Goal: Information Seeking & Learning: Learn about a topic

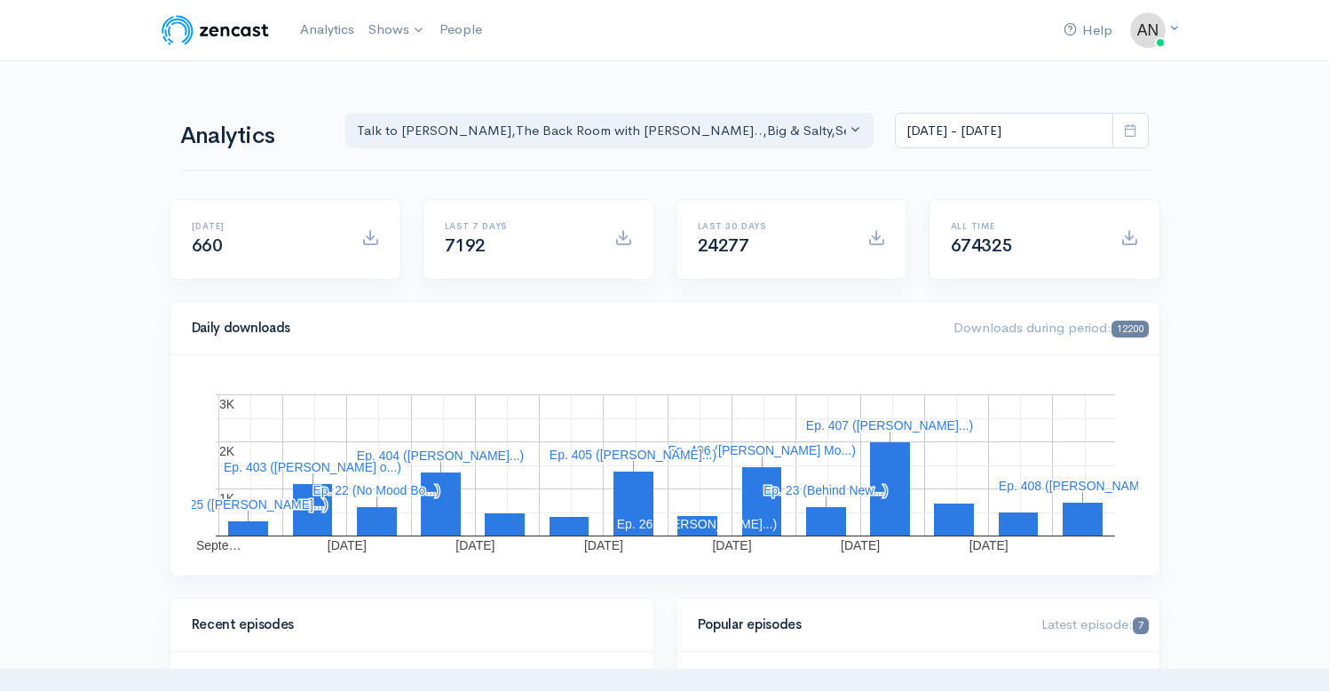
scroll to position [167, 0]
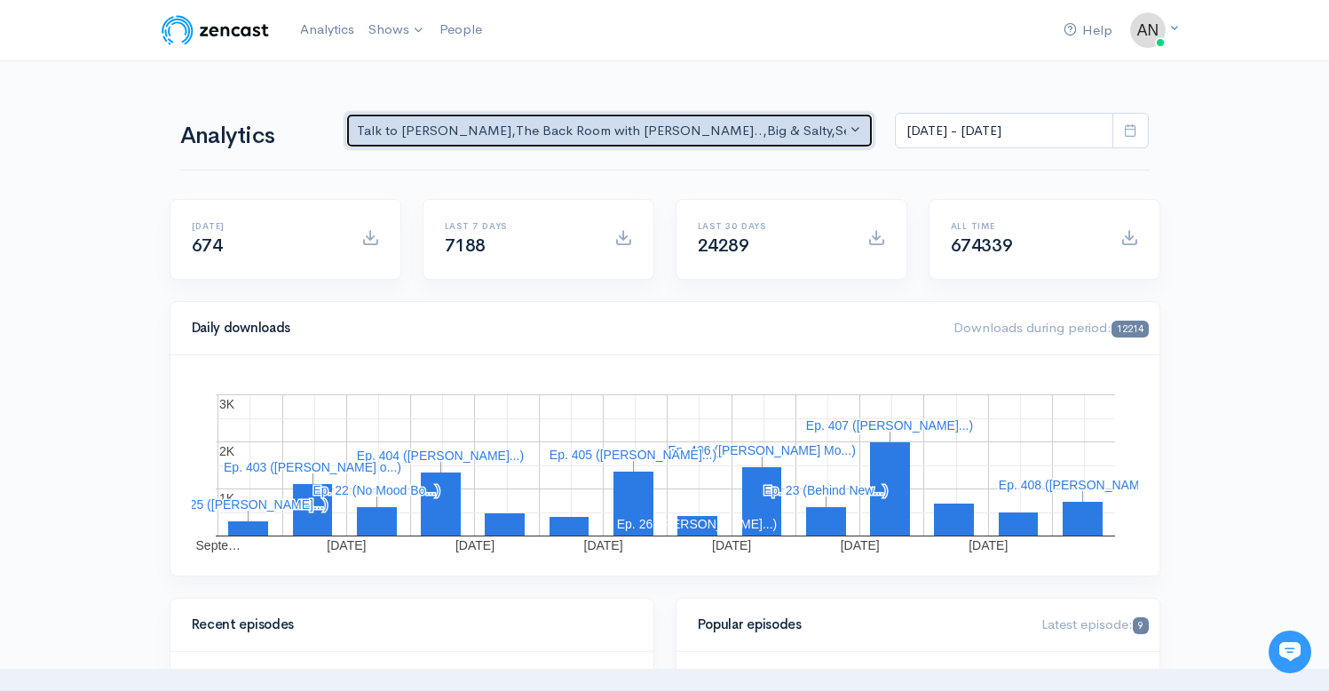
click at [670, 123] on div "Talk to Allison , The Back Room with Andy O... , Big & Salty , Serial Tales - J…" at bounding box center [602, 131] width 490 height 20
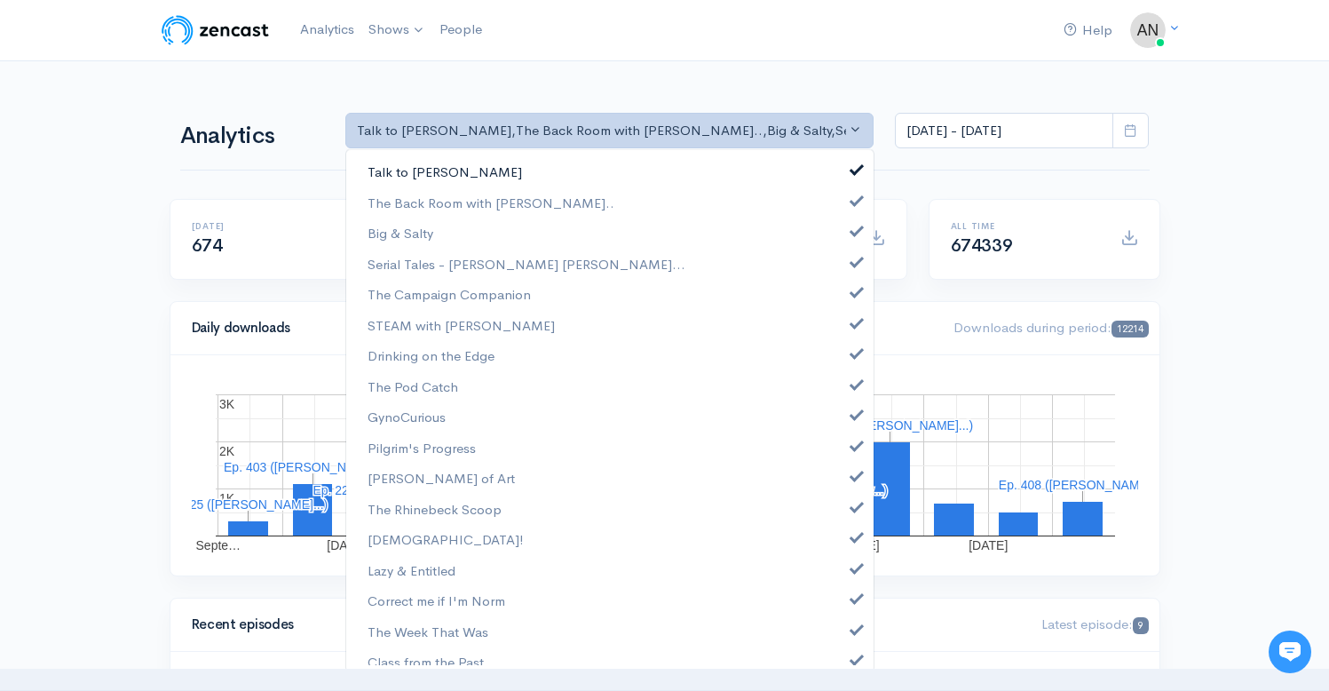
click at [853, 169] on span at bounding box center [856, 167] width 7 height 13
select select "10316"
click at [853, 230] on span at bounding box center [856, 228] width 7 height 13
click at [841, 269] on link "Serial Tales - [PERSON_NAME] [PERSON_NAME]..." at bounding box center [609, 264] width 527 height 31
click at [853, 294] on span at bounding box center [856, 289] width 7 height 13
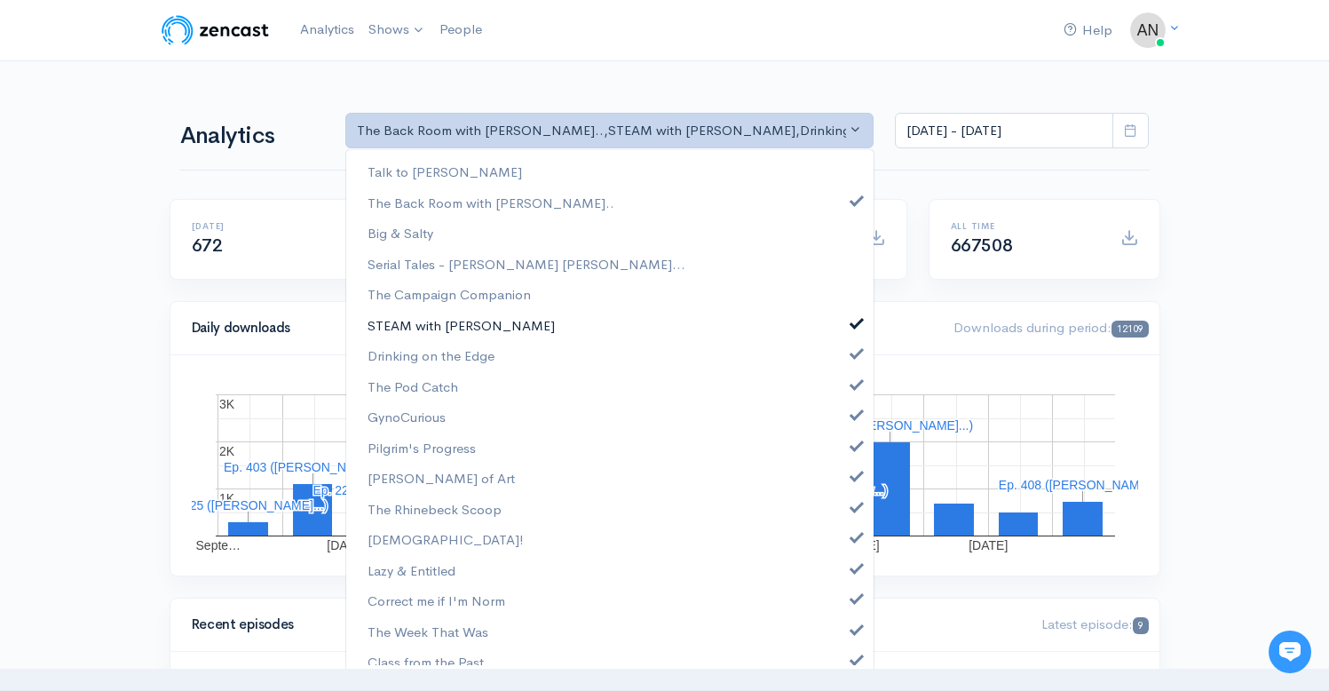
click at [853, 321] on span at bounding box center [856, 320] width 7 height 13
click at [853, 350] on span at bounding box center [856, 351] width 7 height 13
click at [853, 383] on span at bounding box center [856, 382] width 7 height 13
click at [853, 416] on span at bounding box center [856, 412] width 7 height 13
click at [853, 447] on span at bounding box center [856, 443] width 7 height 13
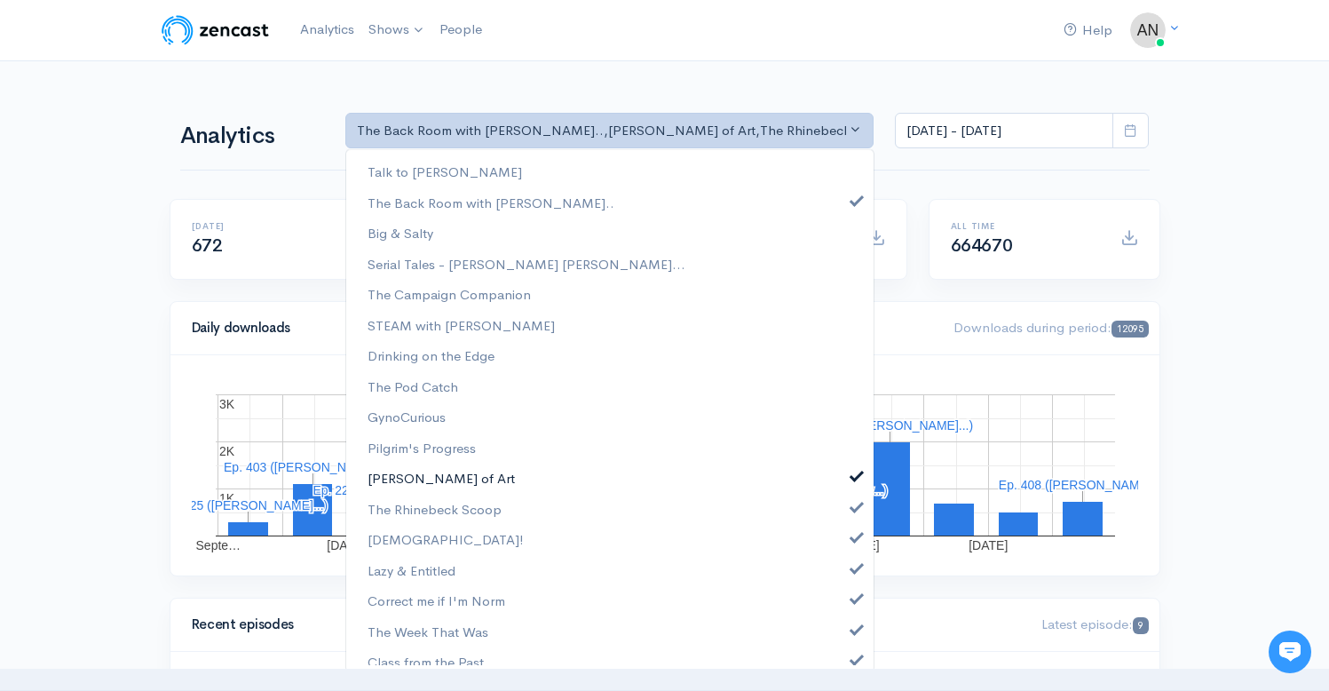
click at [853, 480] on span at bounding box center [856, 473] width 7 height 13
click at [853, 510] on span at bounding box center [856, 504] width 7 height 13
click at [853, 538] on span at bounding box center [856, 534] width 7 height 13
click at [853, 570] on span at bounding box center [856, 565] width 7 height 13
click at [853, 603] on span at bounding box center [856, 596] width 7 height 13
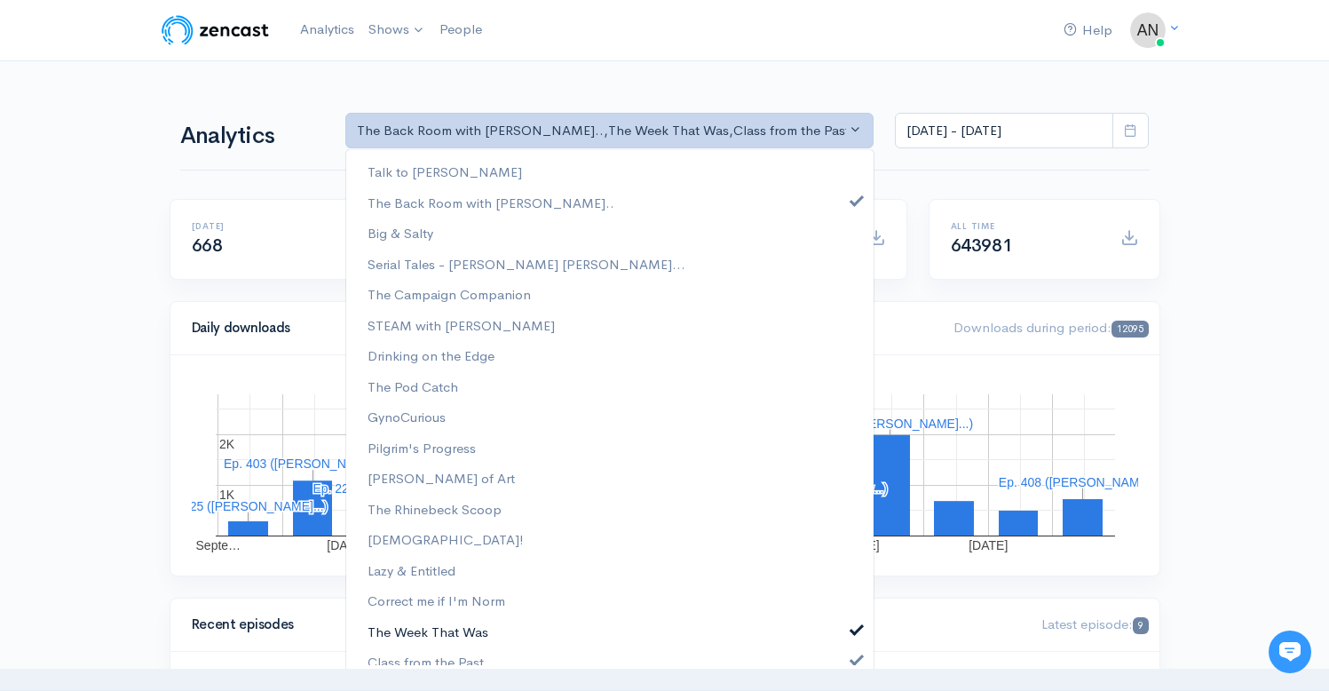
click at [853, 630] on span at bounding box center [856, 627] width 7 height 13
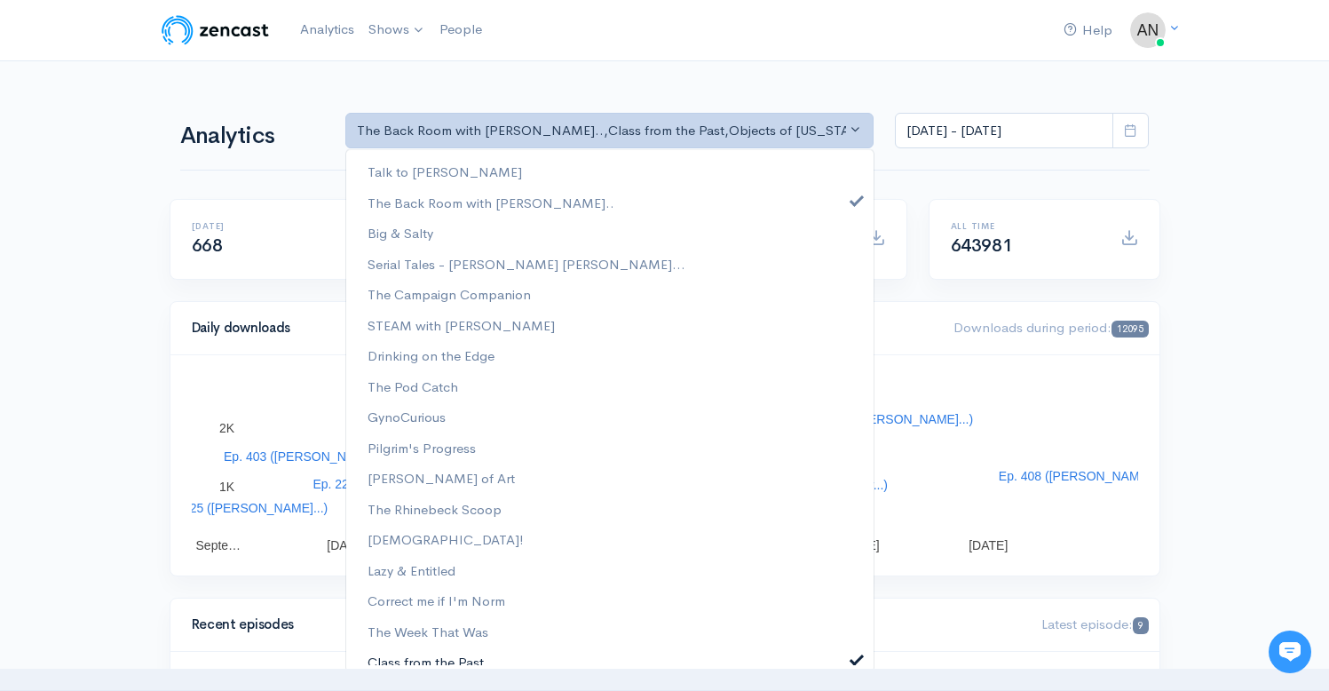
click at [853, 654] on span at bounding box center [856, 657] width 7 height 13
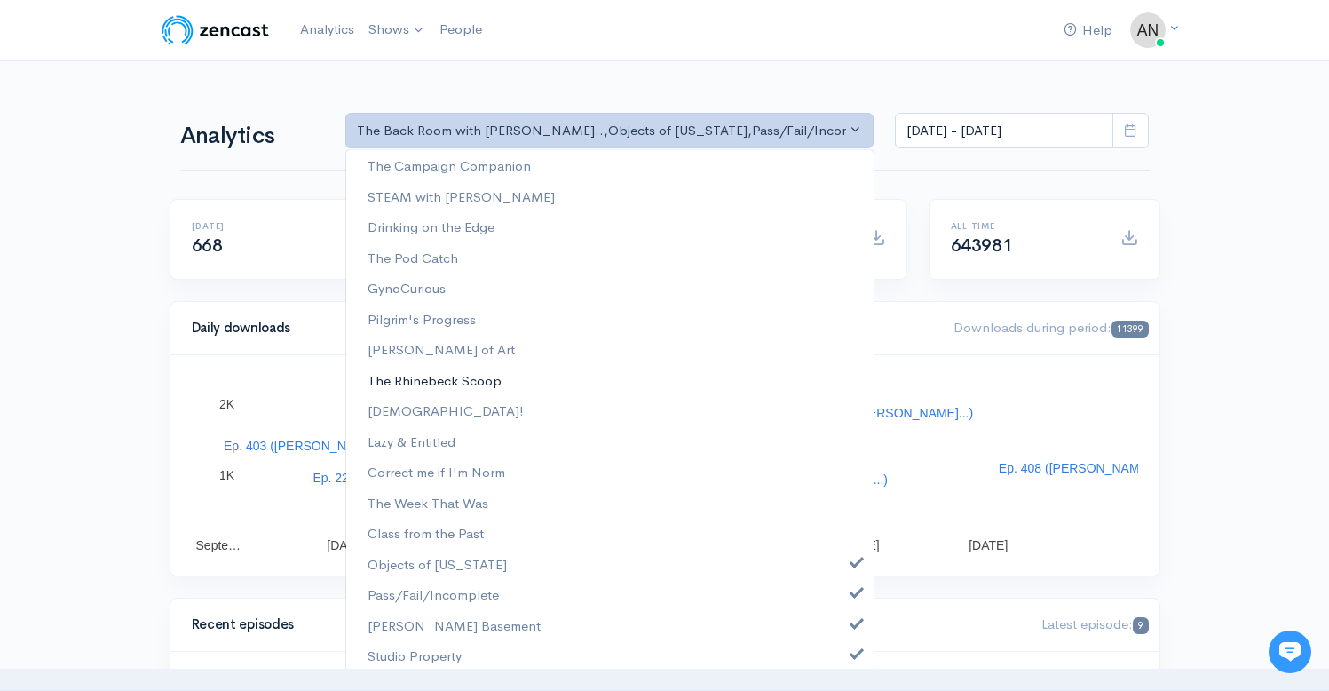
scroll to position [227, 0]
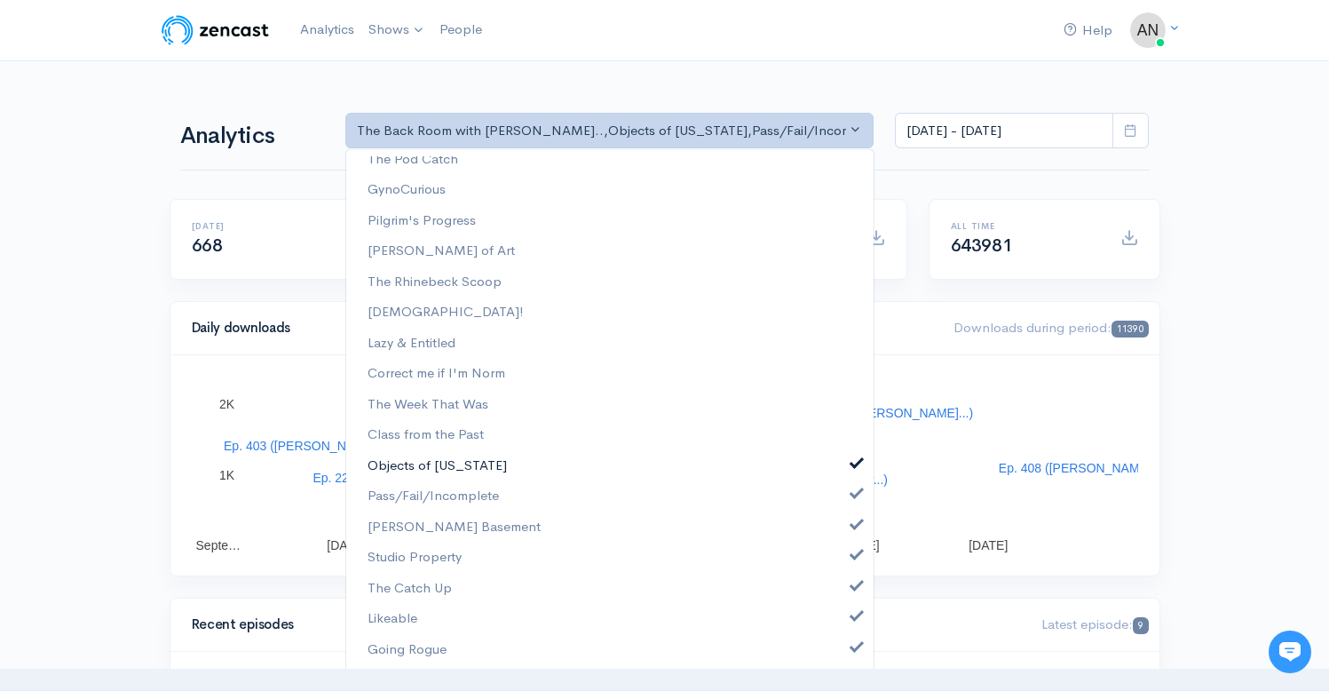
click at [853, 463] on span at bounding box center [856, 461] width 7 height 13
click at [853, 488] on span at bounding box center [856, 491] width 7 height 13
click at [853, 523] on span at bounding box center [856, 522] width 7 height 13
click at [847, 598] on link "The Catch Up" at bounding box center [609, 588] width 527 height 31
click at [853, 639] on span at bounding box center [856, 644] width 7 height 13
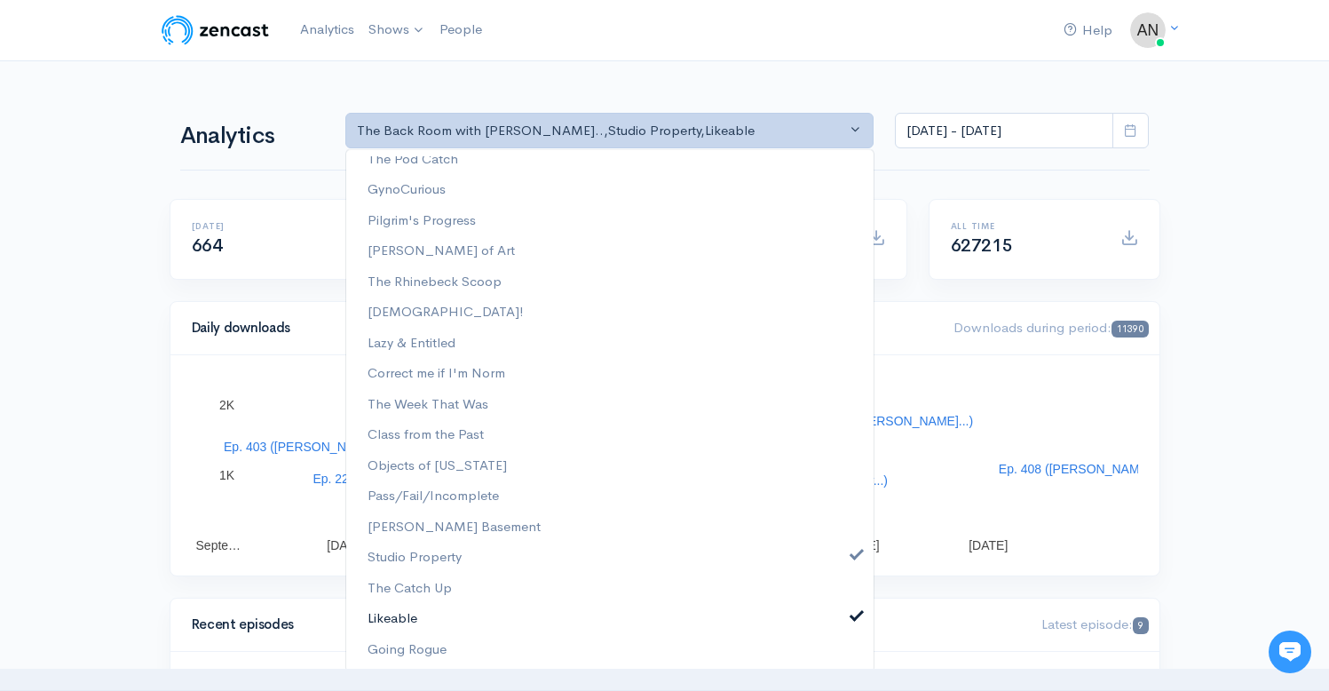
click at [853, 620] on span at bounding box center [856, 613] width 7 height 13
click at [853, 553] on span at bounding box center [856, 552] width 7 height 13
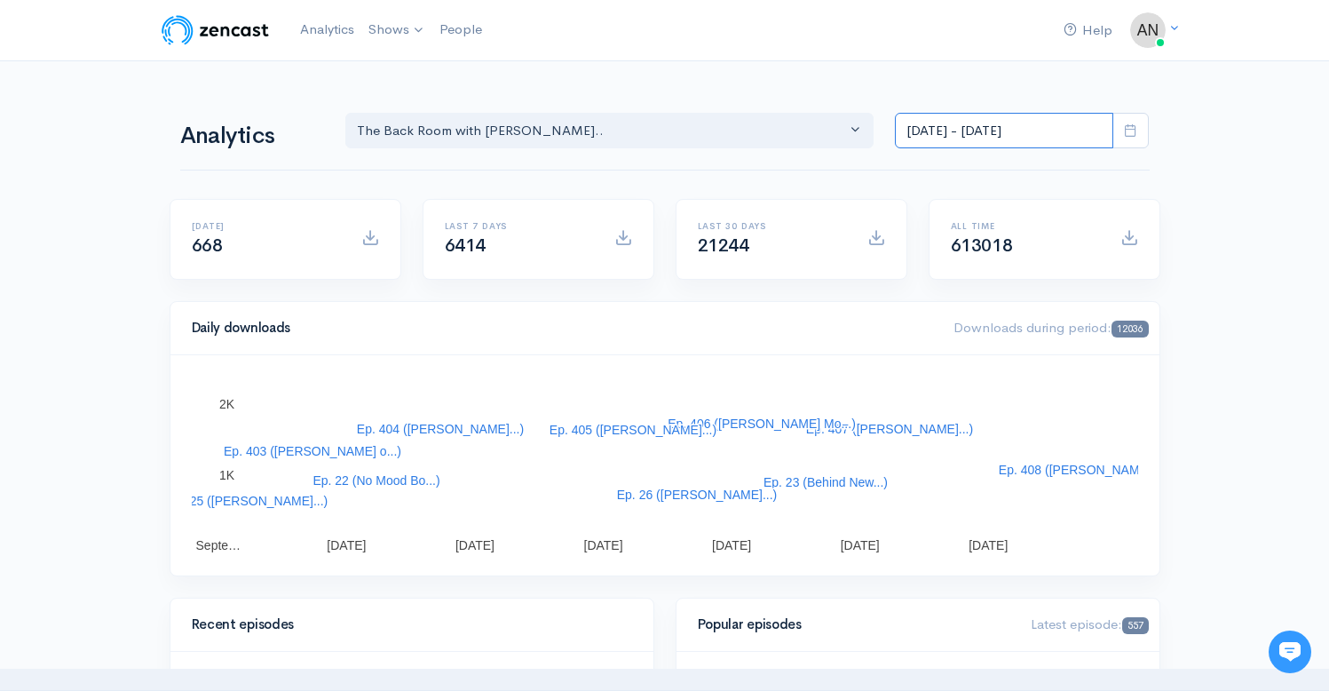
click at [984, 124] on input "[DATE] - [DATE]" at bounding box center [1004, 131] width 218 height 36
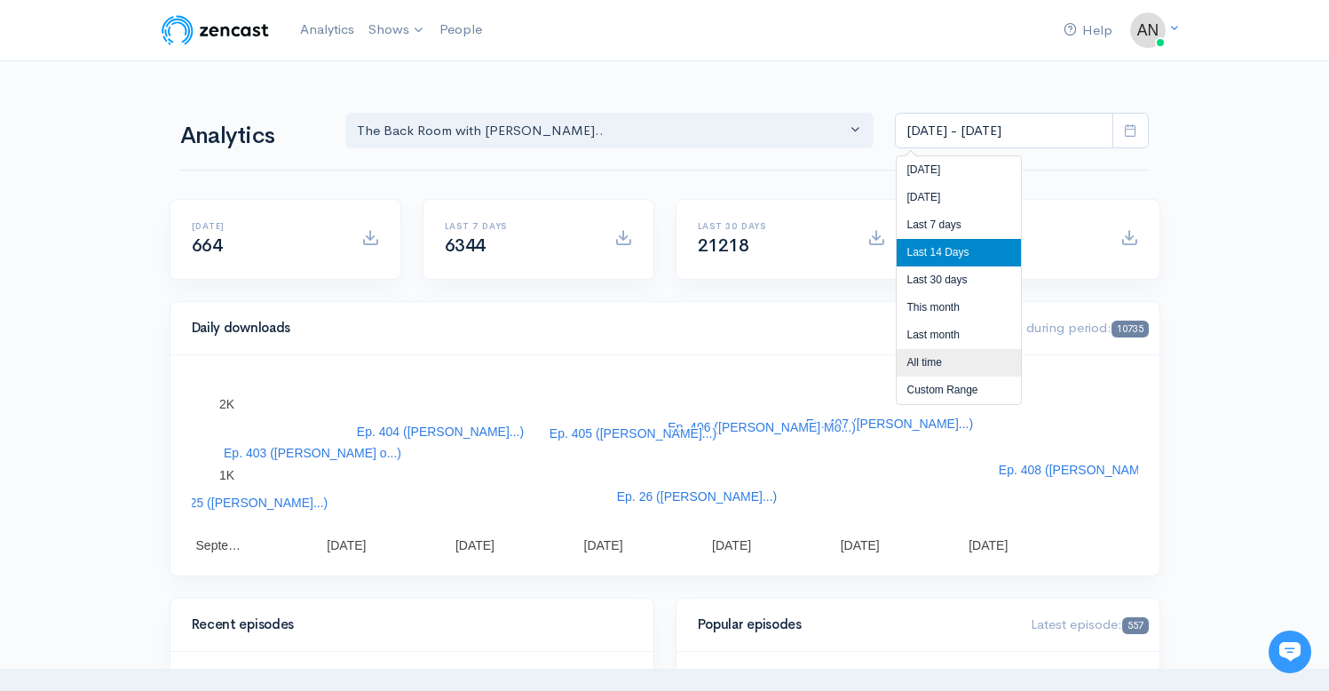
click at [922, 355] on li "All time" at bounding box center [959, 363] width 124 height 28
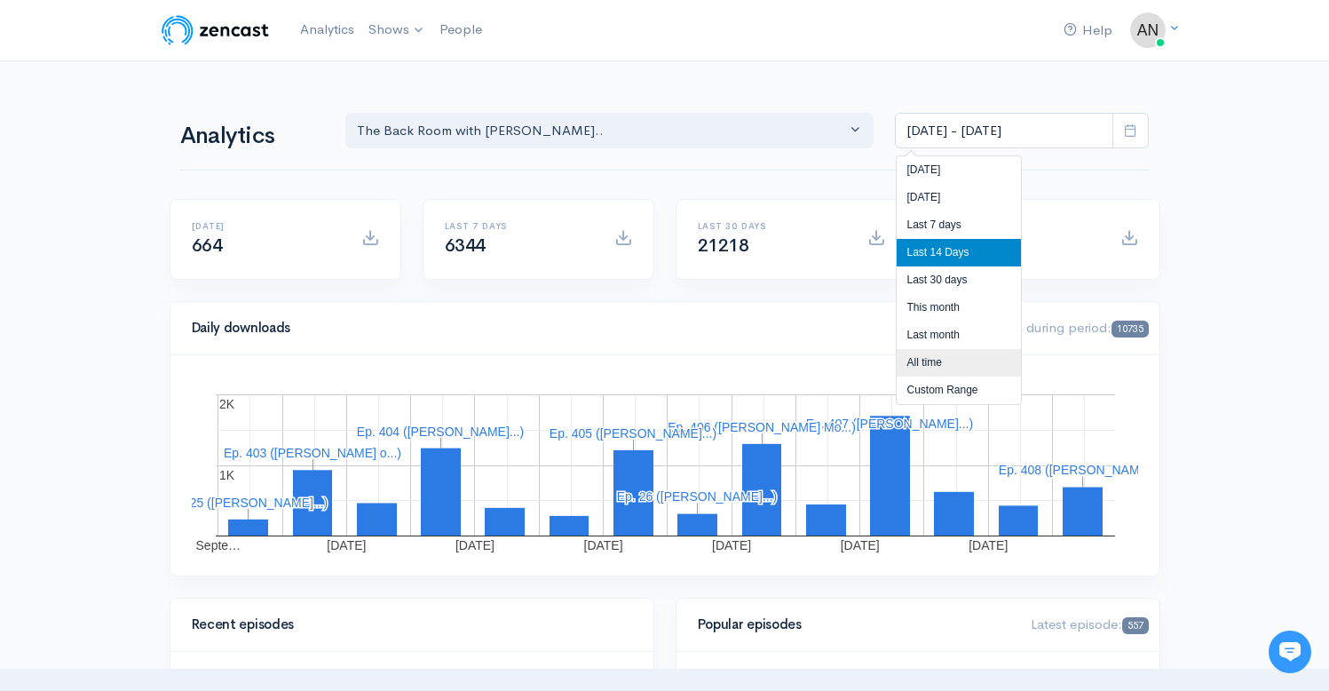
type input "Apr 3, 2022 - Sep 23, 2025"
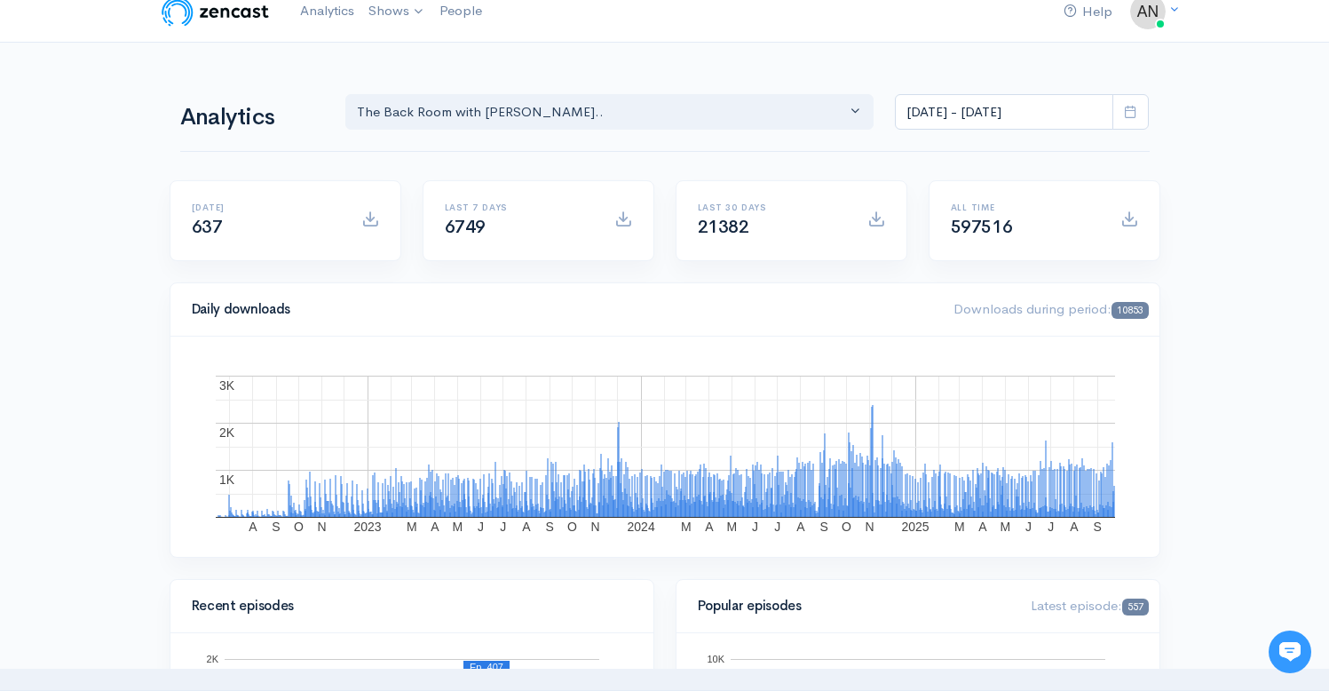
scroll to position [0, 0]
